Goal: Find specific page/section: Find specific page/section

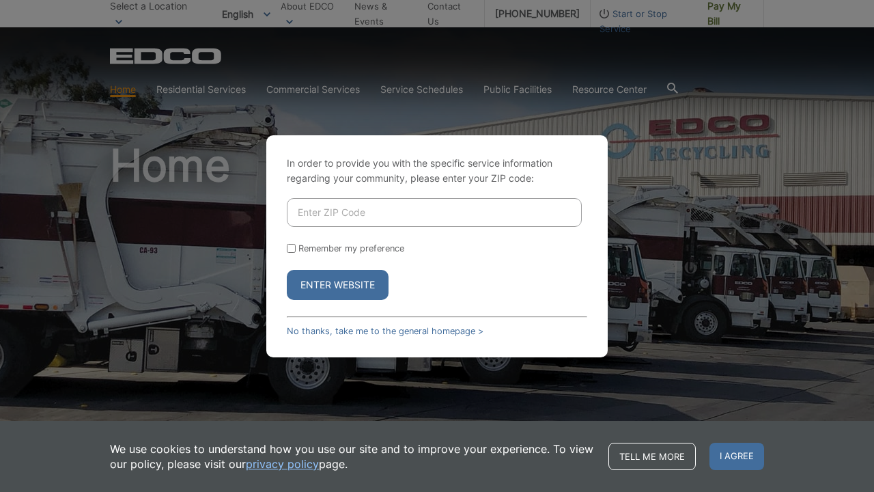
click at [446, 208] on input "Enter ZIP Code" at bounding box center [434, 212] width 295 height 29
type input "90803"
click at [364, 284] on button "Enter Website" at bounding box center [338, 285] width 102 height 30
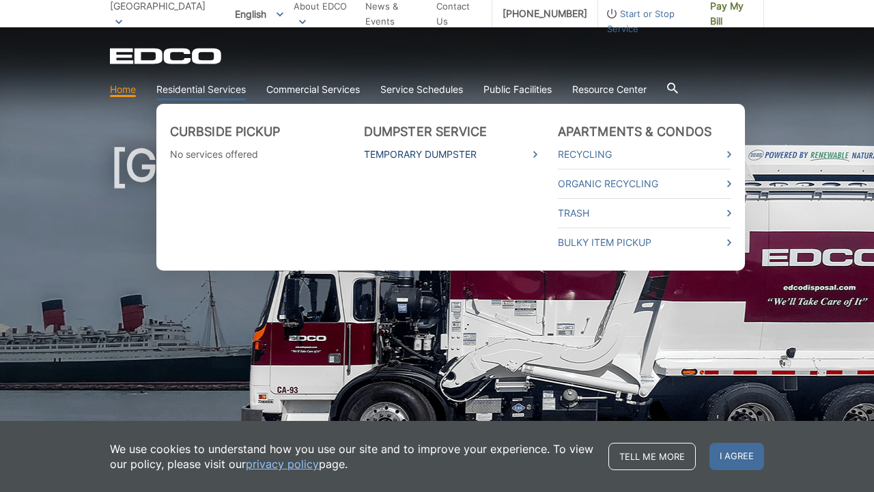
click at [415, 154] on link "Temporary Dumpster" at bounding box center [450, 154] width 173 height 15
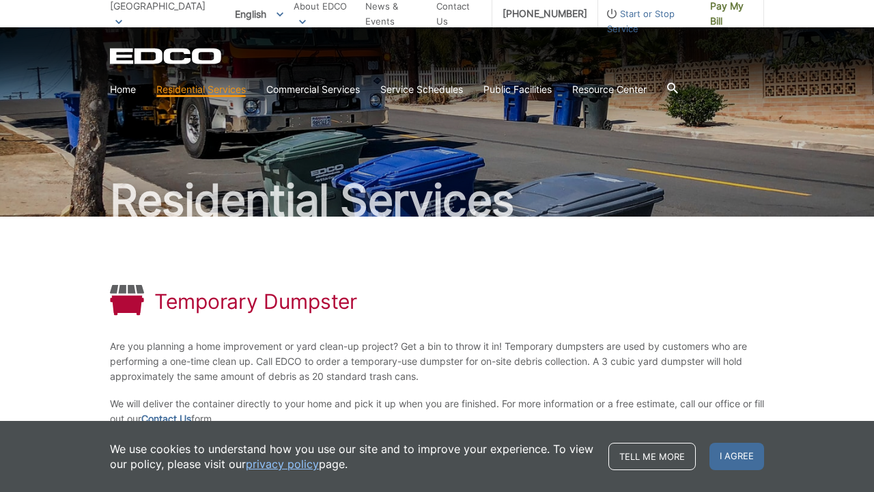
scroll to position [13, 0]
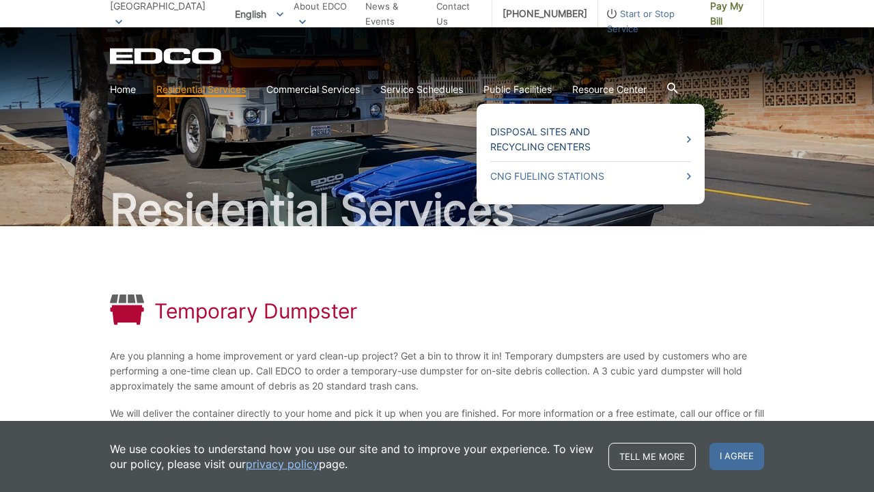
click at [543, 135] on link "Disposal Sites and Recycling Centers" at bounding box center [590, 139] width 201 height 30
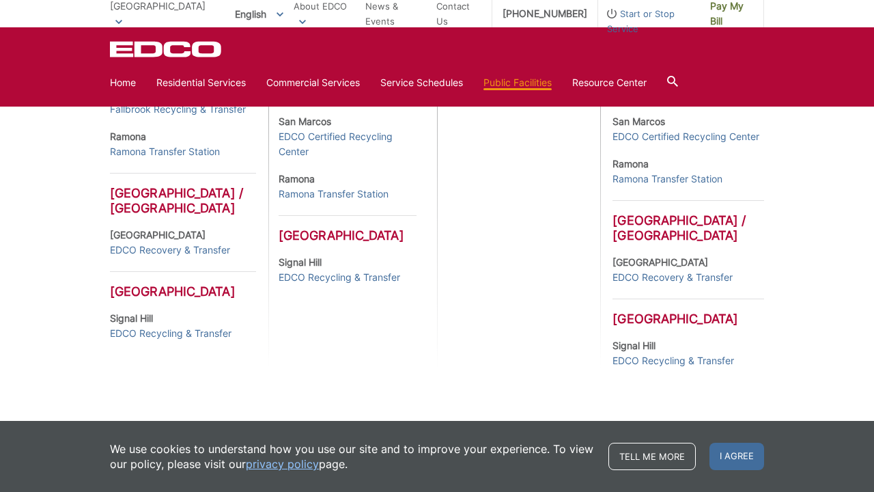
scroll to position [628, 0]
click at [306, 284] on link "EDCO Recycling & Transfer" at bounding box center [340, 276] width 122 height 15
